Goal: Task Accomplishment & Management: Use online tool/utility

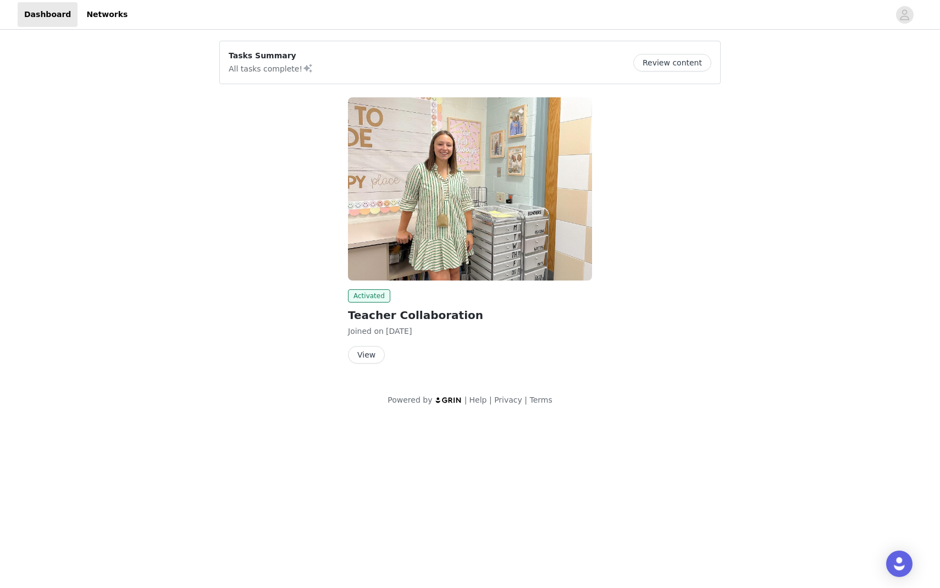
click at [362, 354] on button "View" at bounding box center [366, 355] width 37 height 18
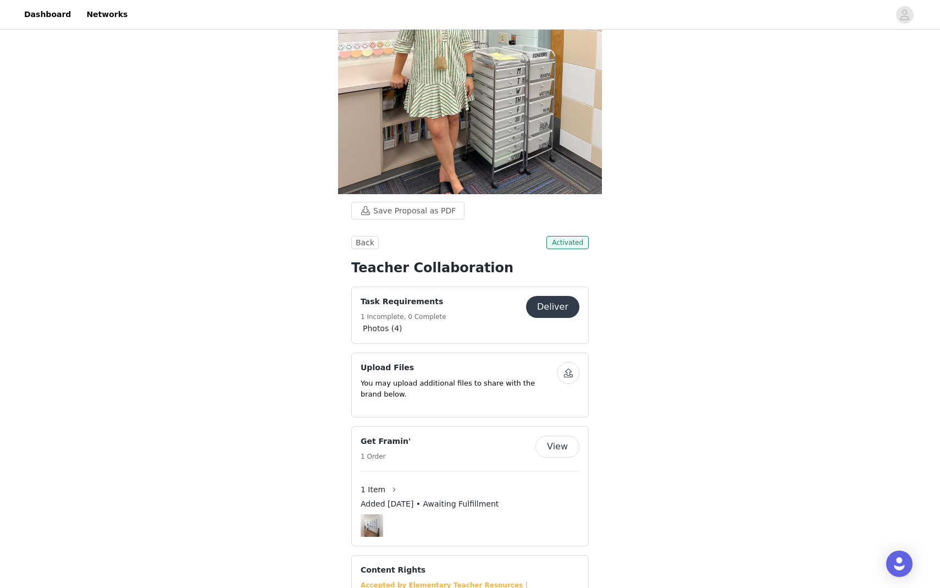
scroll to position [169, 0]
click at [537, 306] on button "Deliver" at bounding box center [552, 306] width 53 height 22
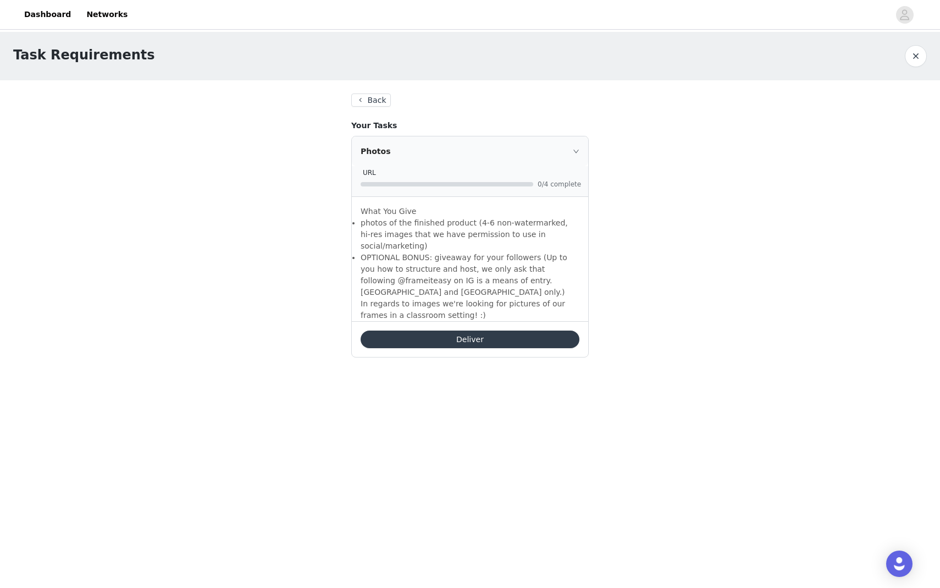
click at [450, 331] on button "Deliver" at bounding box center [470, 340] width 219 height 18
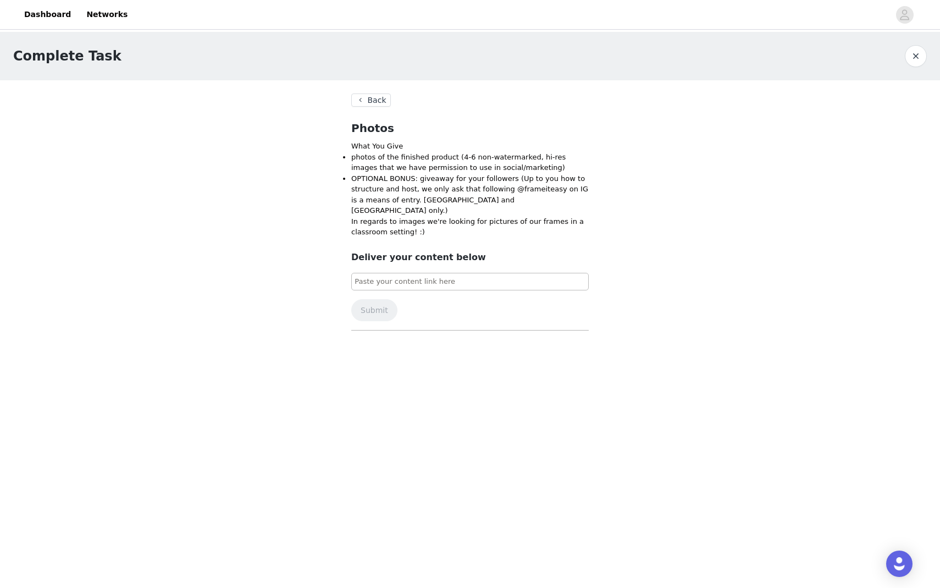
click at [371, 98] on button "Back" at bounding box center [371, 99] width 40 height 13
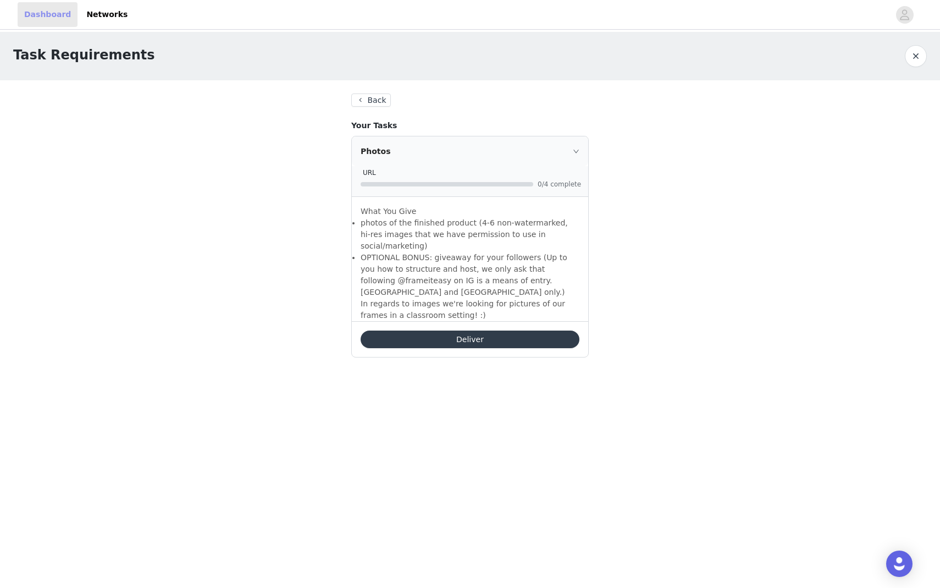
click at [34, 13] on link "Dashboard" at bounding box center [48, 14] width 60 height 25
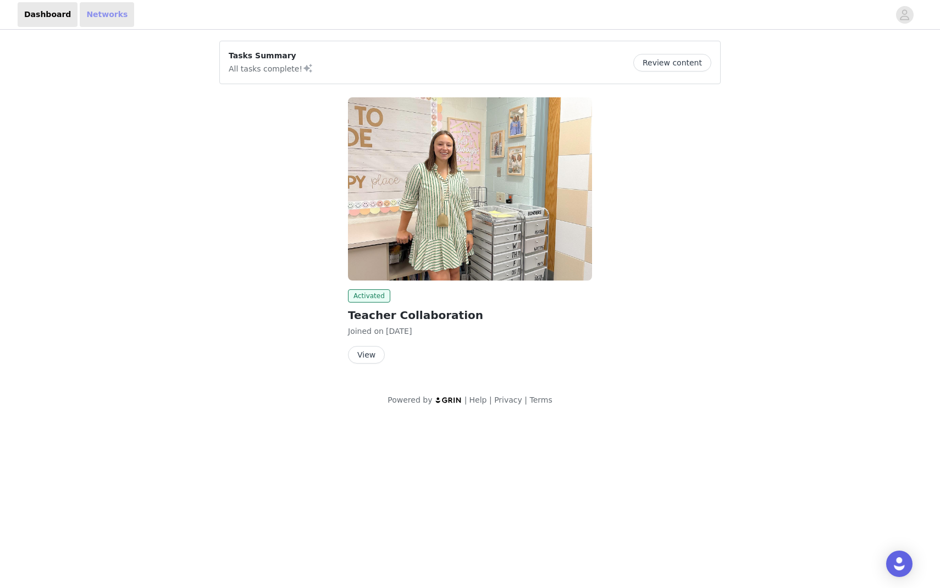
click at [82, 16] on link "Networks" at bounding box center [107, 14] width 54 height 25
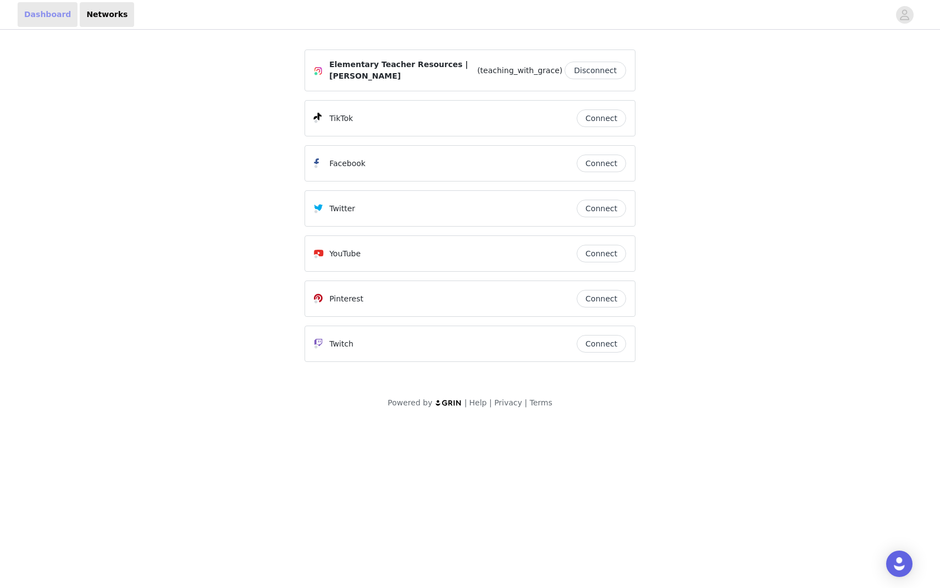
click at [48, 14] on link "Dashboard" at bounding box center [48, 14] width 60 height 25
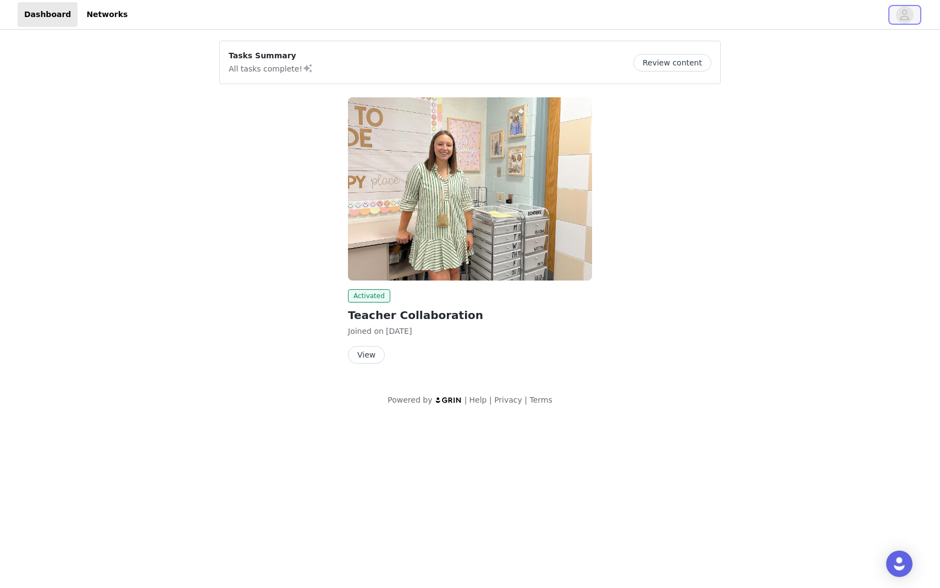
click at [902, 18] on icon "avatar" at bounding box center [905, 15] width 10 height 18
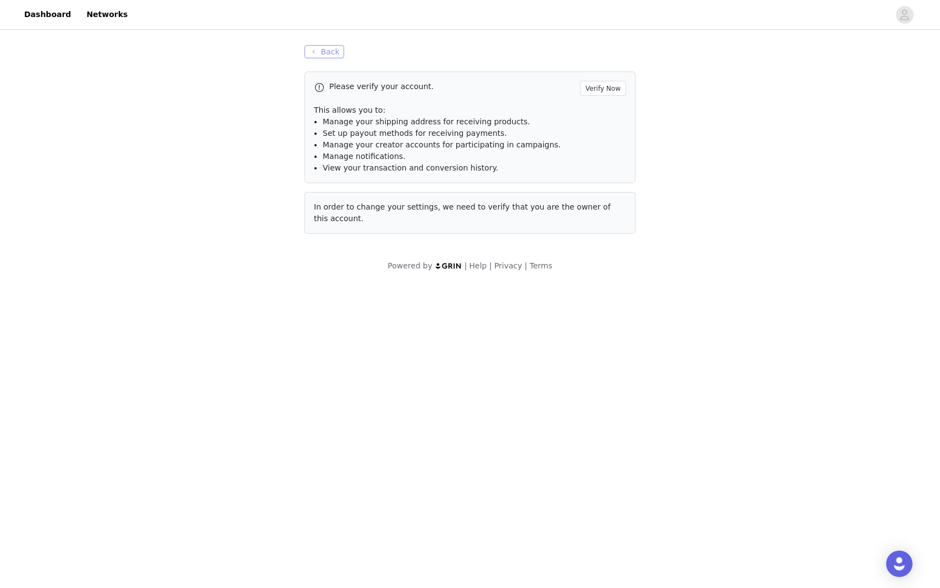
click at [326, 57] on button "Back" at bounding box center [325, 51] width 40 height 13
click at [86, 18] on link "Networks" at bounding box center [107, 14] width 54 height 25
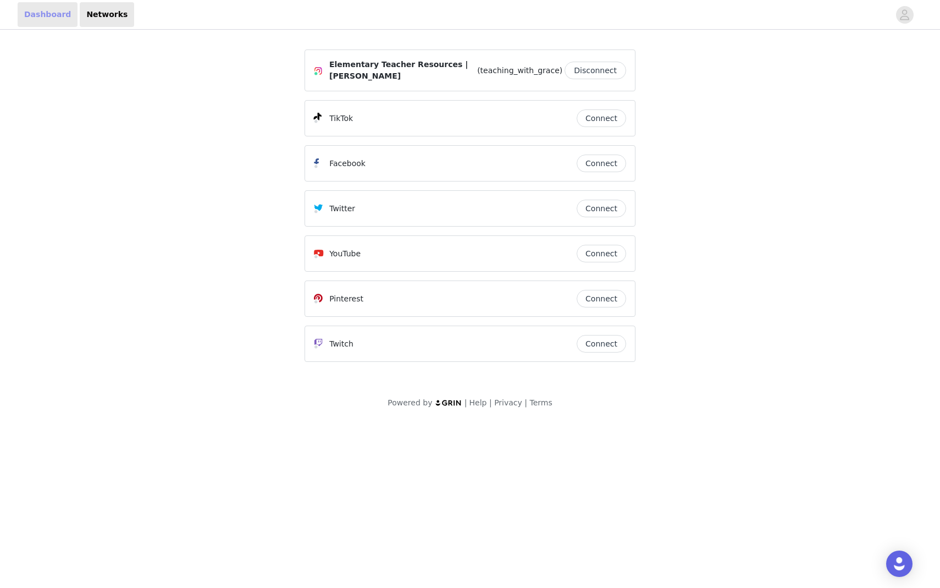
click at [49, 18] on link "Dashboard" at bounding box center [48, 14] width 60 height 25
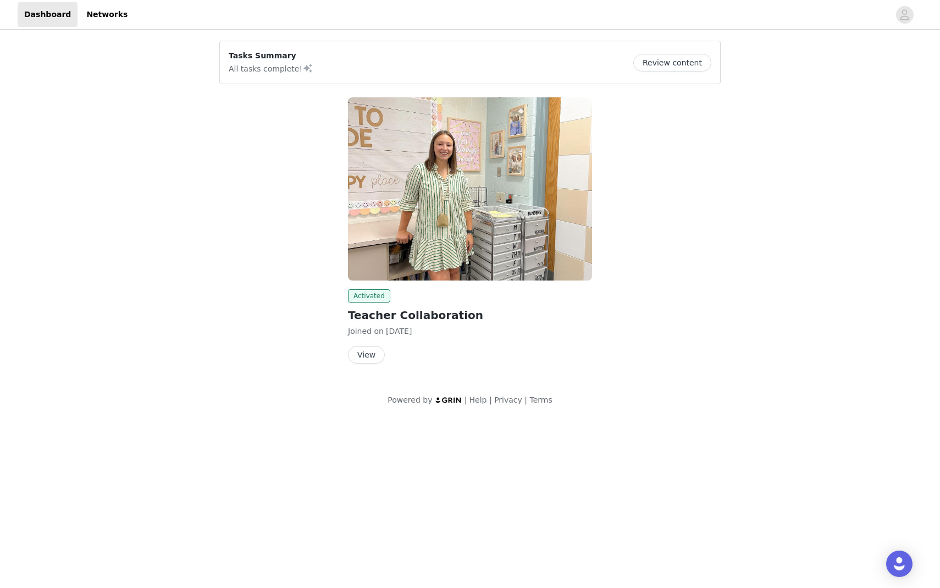
click at [357, 353] on button "View" at bounding box center [366, 355] width 37 height 18
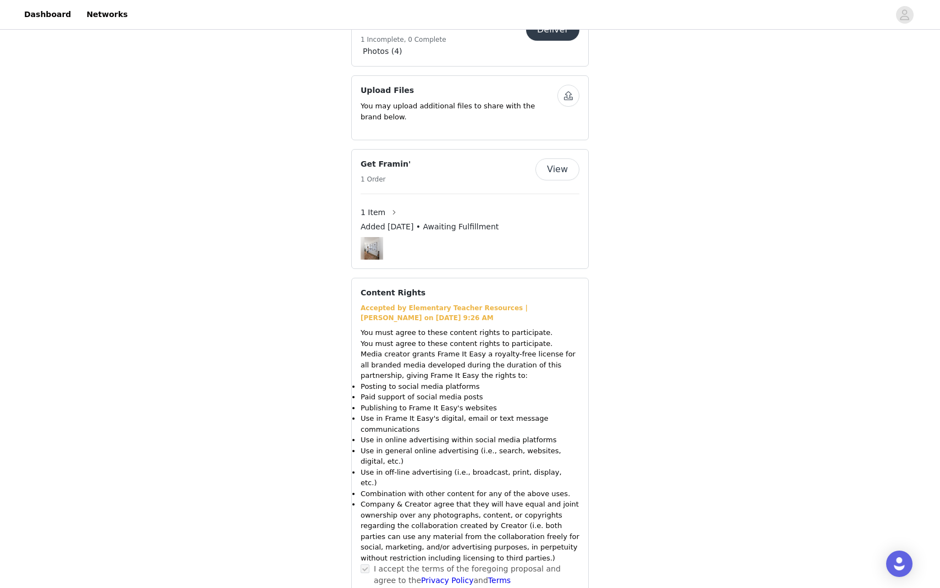
scroll to position [431, 0]
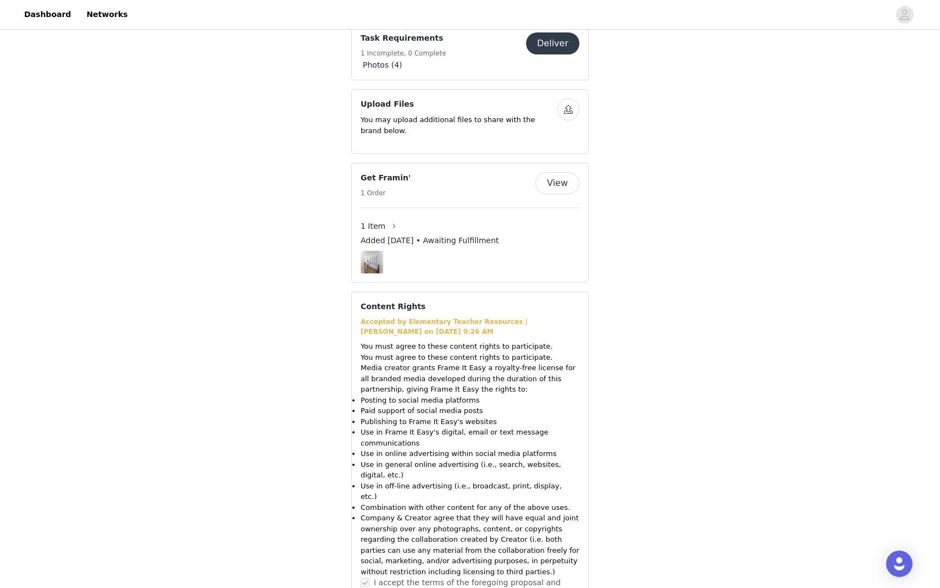
click at [558, 185] on button "View" at bounding box center [558, 183] width 44 height 22
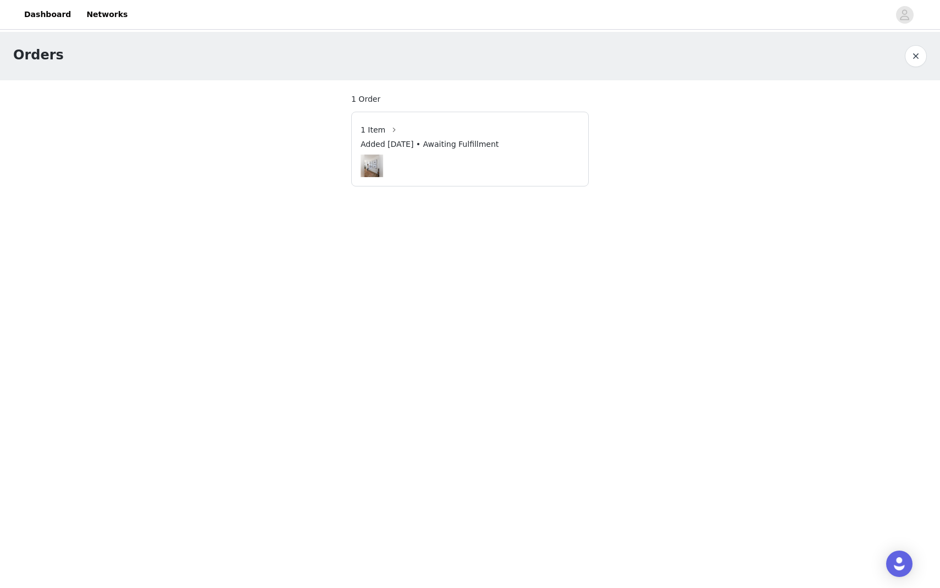
click at [464, 144] on span "Added [DATE] • Awaiting Fulfillment" at bounding box center [430, 145] width 138 height 12
click at [356, 98] on span "1 Order" at bounding box center [365, 99] width 29 height 12
click at [916, 62] on button "button" at bounding box center [916, 56] width 22 height 22
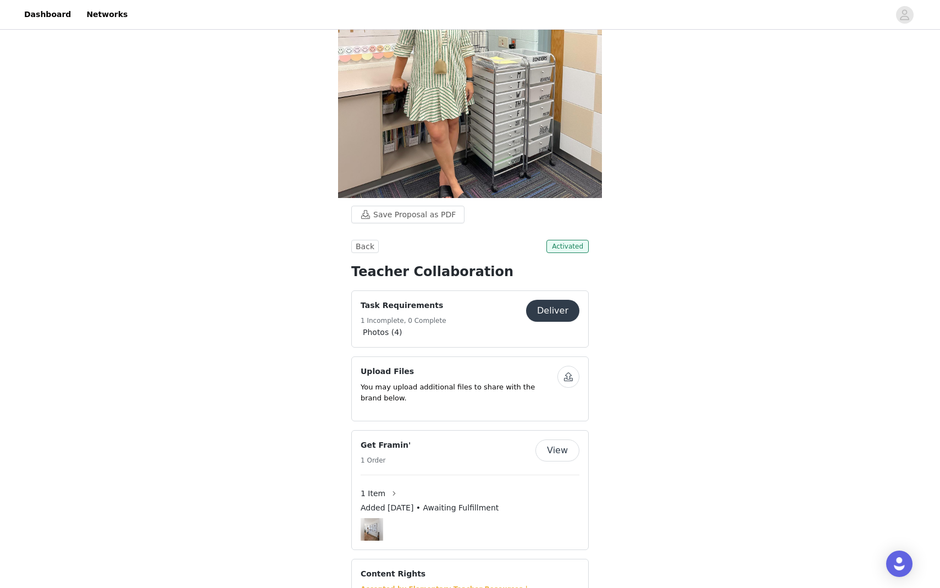
scroll to position [199, 0]
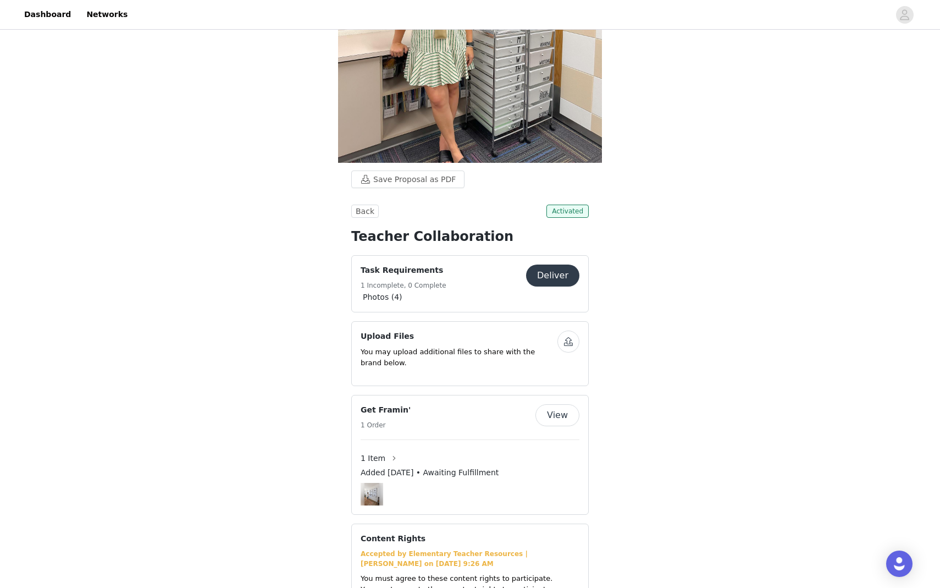
click at [566, 272] on button "Deliver" at bounding box center [552, 276] width 53 height 22
